Goal: Task Accomplishment & Management: Manage account settings

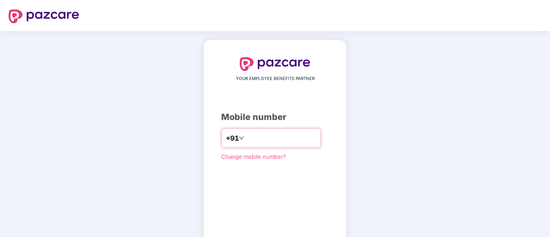
click at [282, 140] on input "number" at bounding box center [281, 138] width 71 height 14
type input "**********"
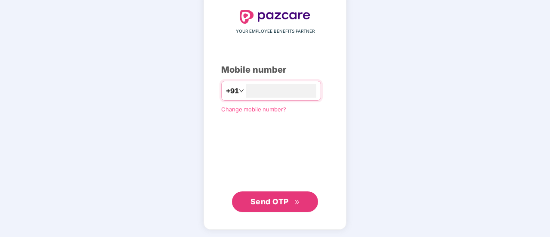
scroll to position [47, 0]
click at [280, 198] on span "Send OTP" at bounding box center [270, 202] width 38 height 9
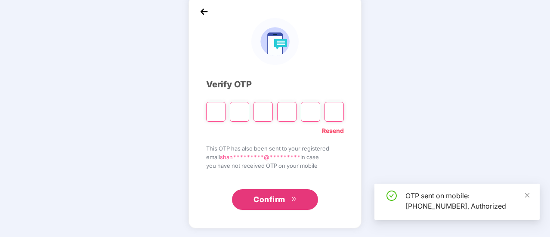
scroll to position [43, 0]
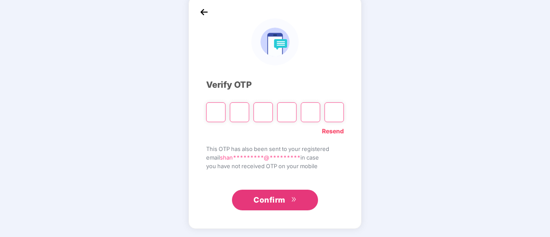
type input "*"
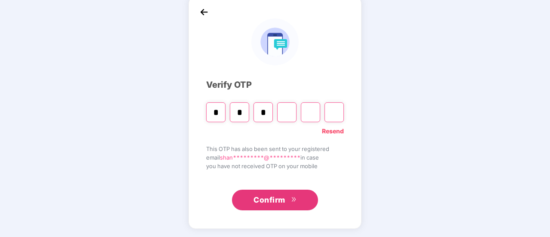
type input "*"
click at [246, 192] on button "Confirm" at bounding box center [275, 200] width 86 height 21
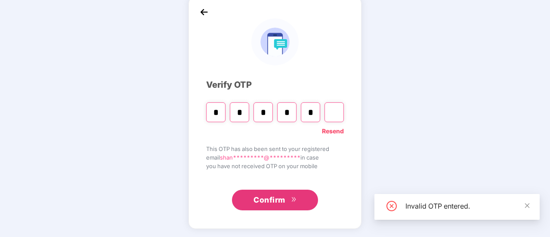
click at [320, 108] on div "* * * * *" at bounding box center [275, 109] width 138 height 26
click at [315, 110] on input "*" at bounding box center [310, 112] width 19 height 20
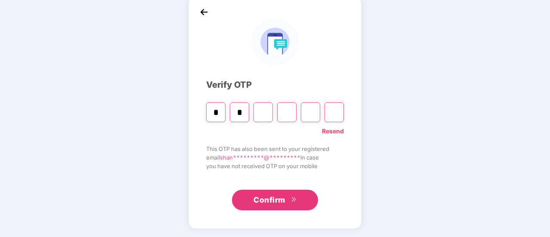
type input "*"
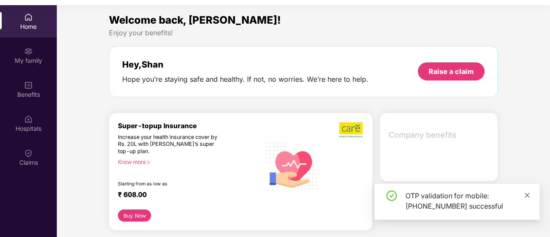
click at [530, 198] on icon "close" at bounding box center [527, 195] width 6 height 6
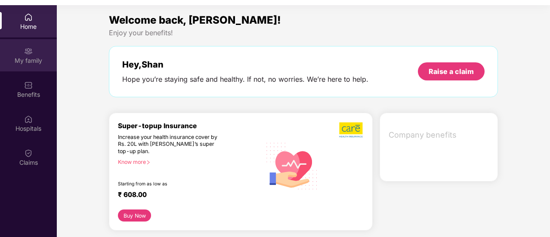
click at [27, 65] on div "My family" at bounding box center [28, 55] width 57 height 32
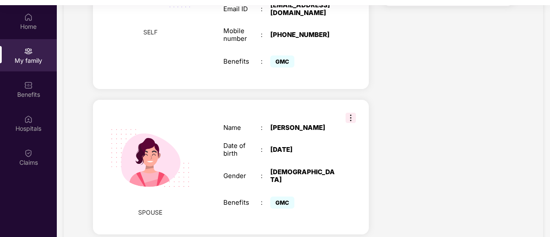
scroll to position [258, 0]
